Goal: Transaction & Acquisition: Purchase product/service

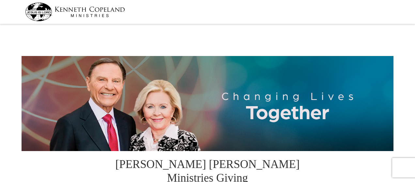
select select "[GEOGRAPHIC_DATA]"
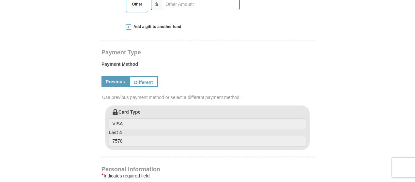
scroll to position [294, 0]
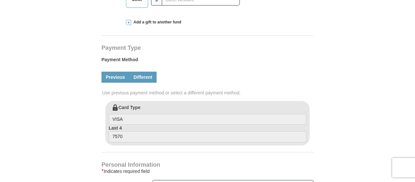
click at [147, 72] on link "Different" at bounding box center [142, 77] width 27 height 11
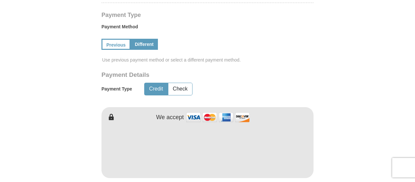
scroll to position [326, 0]
click at [185, 84] on button "Check" at bounding box center [180, 90] width 24 height 12
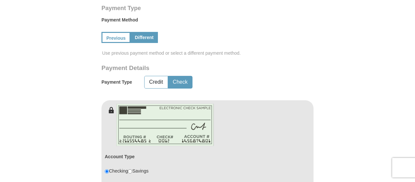
scroll to position [294, 0]
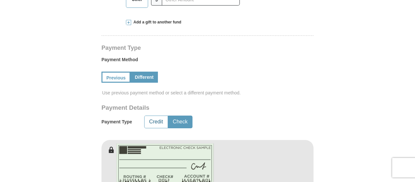
click at [155, 116] on button "Credit" at bounding box center [156, 122] width 23 height 12
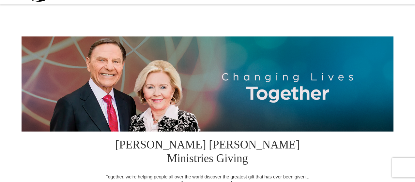
scroll to position [0, 0]
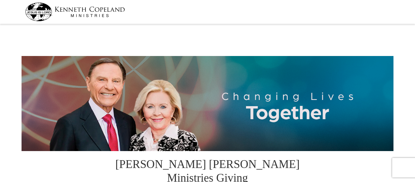
drag, startPoint x: 81, startPoint y: 11, endPoint x: 91, endPoint y: 12, distance: 10.5
click at [80, 11] on img at bounding box center [75, 12] width 100 height 19
select select "[GEOGRAPHIC_DATA]"
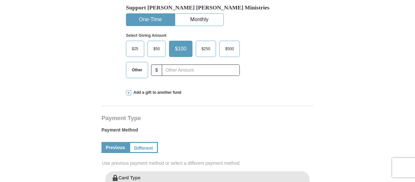
scroll to position [294, 0]
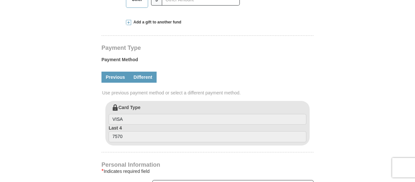
click at [144, 72] on link "Different" at bounding box center [142, 77] width 27 height 11
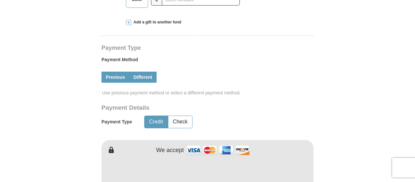
click at [117, 72] on link "Previous" at bounding box center [115, 77] width 28 height 11
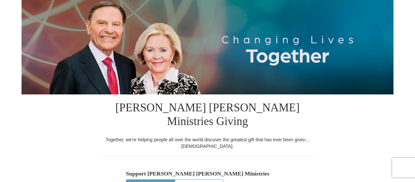
scroll to position [0, 0]
